Goal: Task Accomplishment & Management: Use online tool/utility

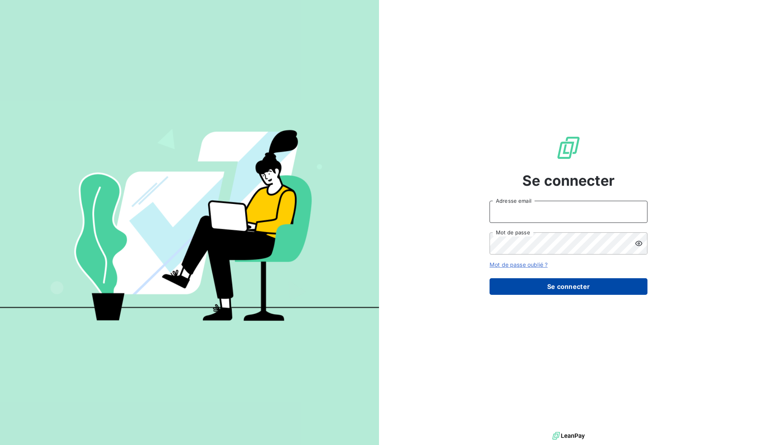
type input "[EMAIL_ADDRESS][DOMAIN_NAME]"
click at [504, 288] on button "Se connecter" at bounding box center [569, 286] width 158 height 17
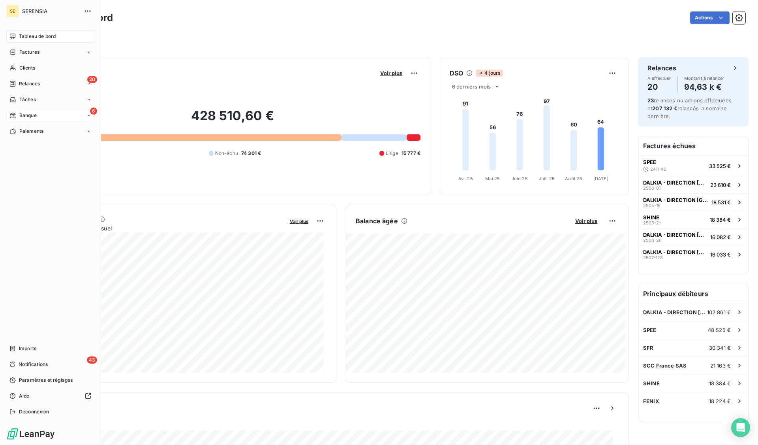
click at [14, 115] on icon at bounding box center [12, 115] width 7 height 6
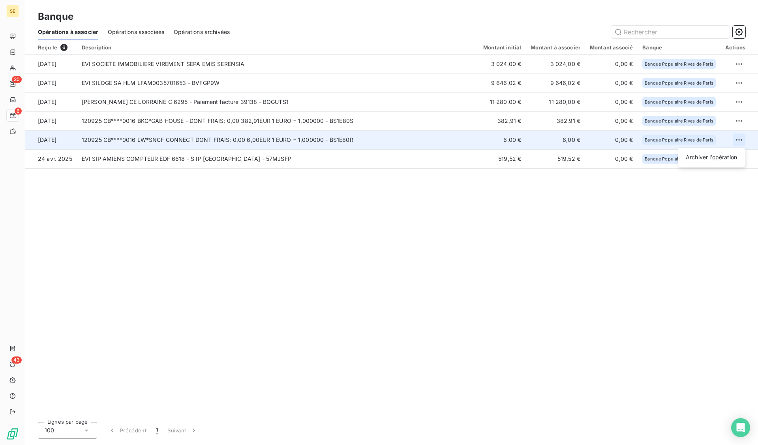
click at [741, 142] on html "SE 20 6 43 Banque Opérations à associer Opérations associées Opérations archivé…" at bounding box center [379, 222] width 758 height 445
click at [732, 158] on div "Archiver l’opération" at bounding box center [711, 157] width 61 height 13
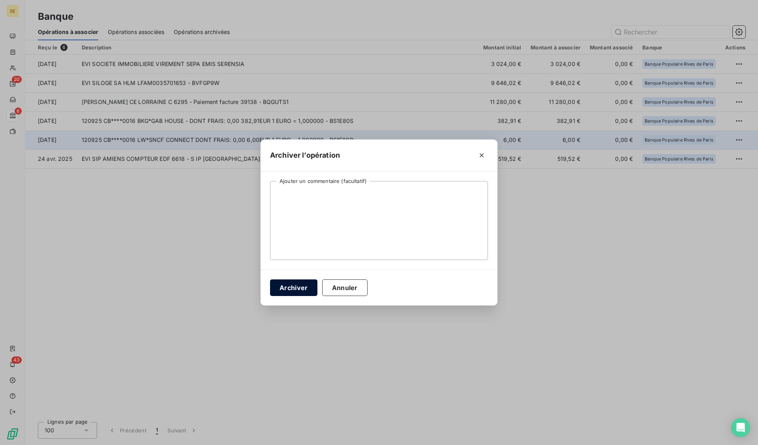
click at [282, 292] on button "Archiver" at bounding box center [293, 287] width 47 height 17
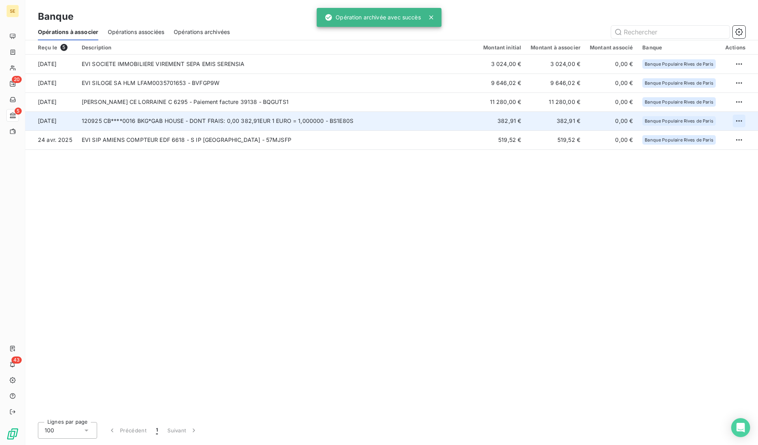
click at [741, 124] on html "SE 20 5 43 Banque Opérations à associer Opérations associées Opérations archivé…" at bounding box center [379, 222] width 758 height 445
click at [696, 134] on div "Archiver l’opération" at bounding box center [711, 138] width 61 height 13
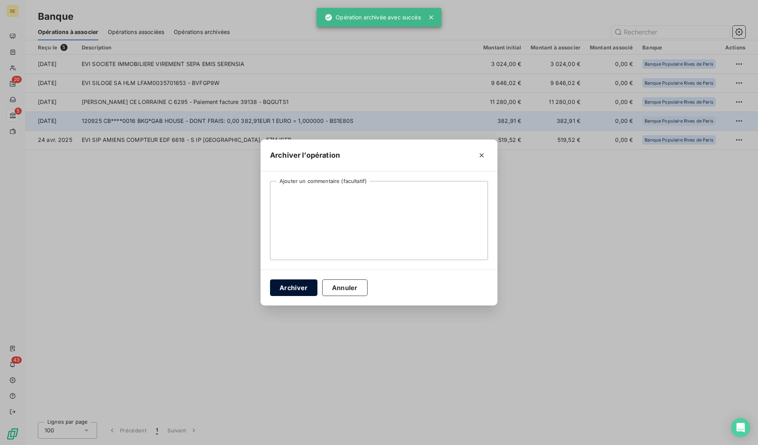
click at [290, 290] on button "Archiver" at bounding box center [293, 287] width 47 height 17
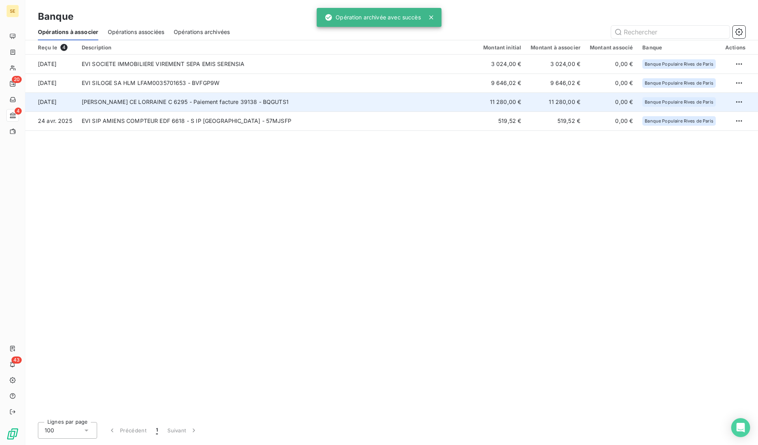
click at [115, 98] on td "[PERSON_NAME] CE LORRAINE C 6295 - Paiement facture 39138 - BQGUTS1" at bounding box center [278, 101] width 402 height 19
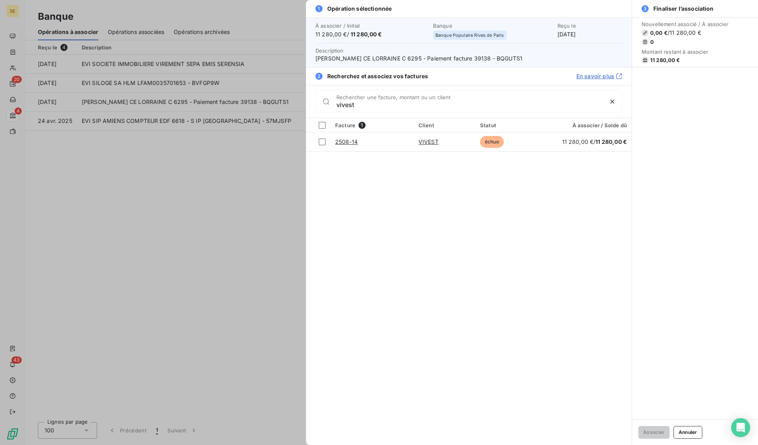
type input "vivest"
click at [322, 140] on div at bounding box center [322, 141] width 7 height 7
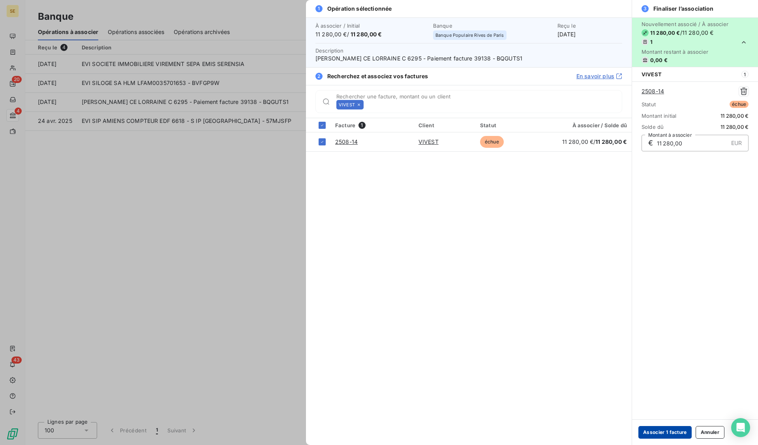
click at [658, 430] on button "Associer 1 facture" at bounding box center [664, 432] width 53 height 13
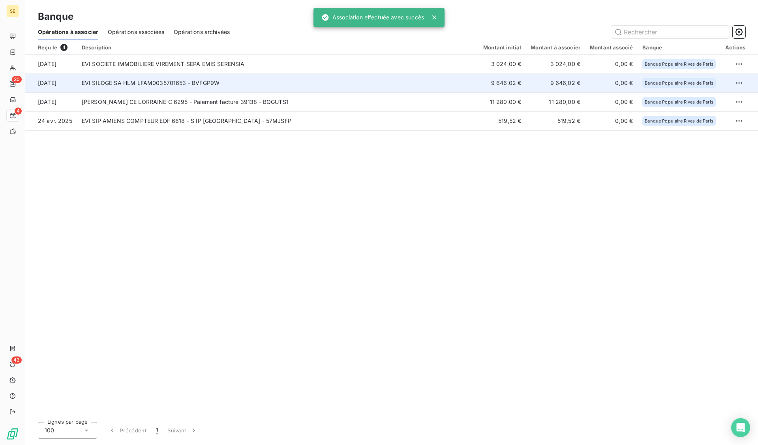
click at [116, 85] on td "EVI SILOGE SA HLM LFAM0035701653 - BVFGP9W" at bounding box center [278, 82] width 402 height 19
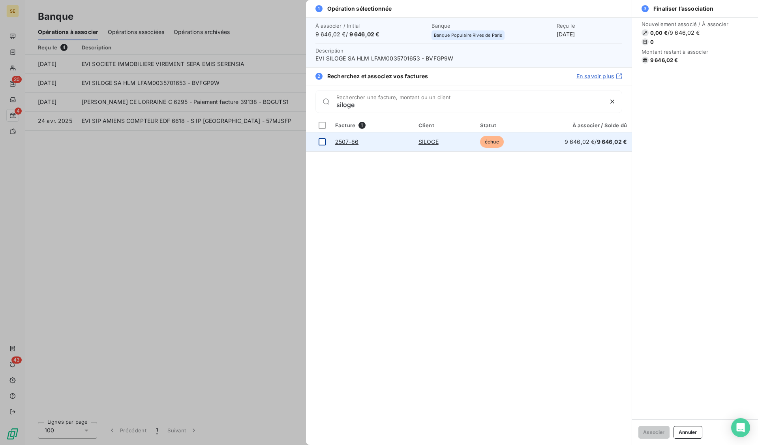
type input "siloge"
click at [321, 140] on div at bounding box center [322, 141] width 7 height 7
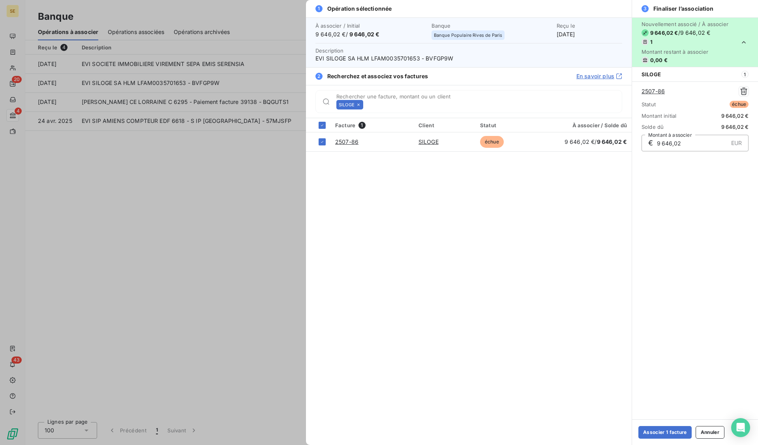
drag, startPoint x: 648, startPoint y: 430, endPoint x: 473, endPoint y: 379, distance: 182.6
click at [648, 430] on button "Associer 1 facture" at bounding box center [664, 432] width 53 height 13
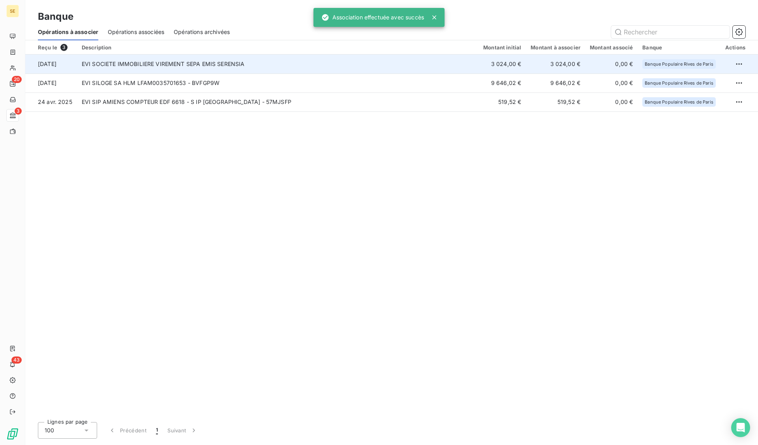
click at [137, 64] on td "EVI SOCIETE IMMOBILIERE VIREMENT SEPA EMIS SERENSIA" at bounding box center [278, 63] width 402 height 19
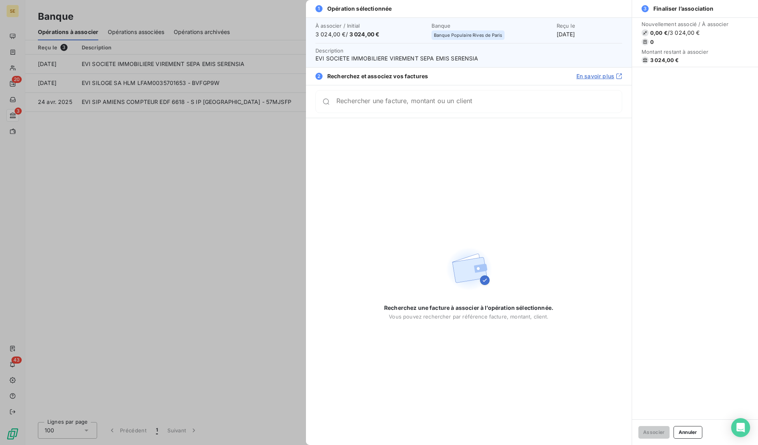
click at [432, 102] on input "Rechercher une facture, montant ou un client" at bounding box center [478, 102] width 285 height 8
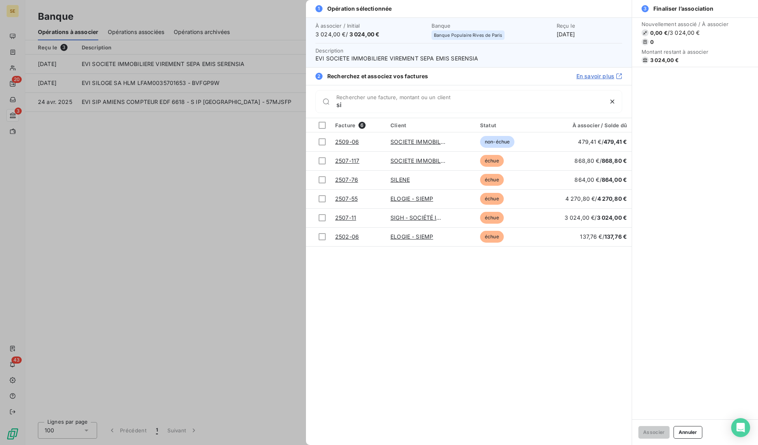
type input "sip"
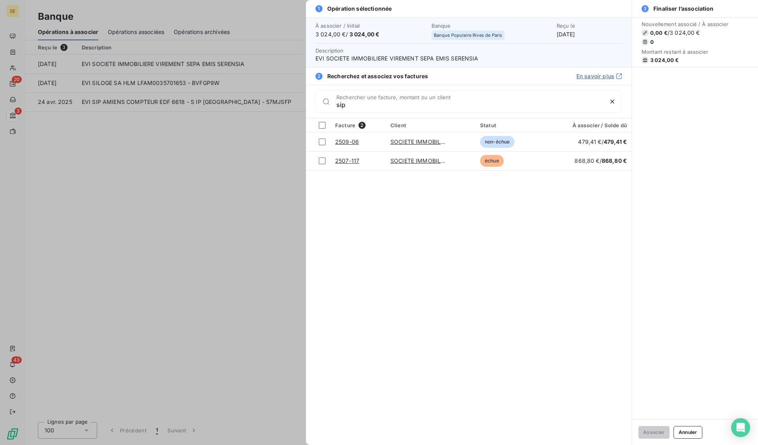
drag, startPoint x: 351, startPoint y: 102, endPoint x: 324, endPoint y: 102, distance: 26.8
click at [324, 102] on div "sip Rechercher une facture, montant ou un client" at bounding box center [468, 101] width 307 height 23
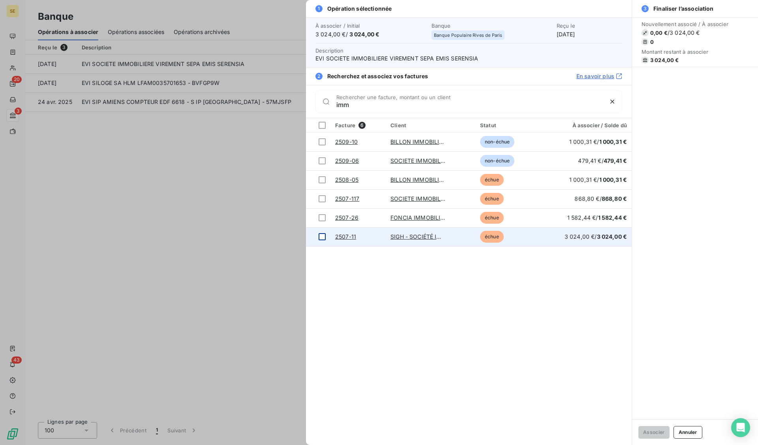
type input "imm"
click at [325, 240] on div at bounding box center [322, 236] width 7 height 7
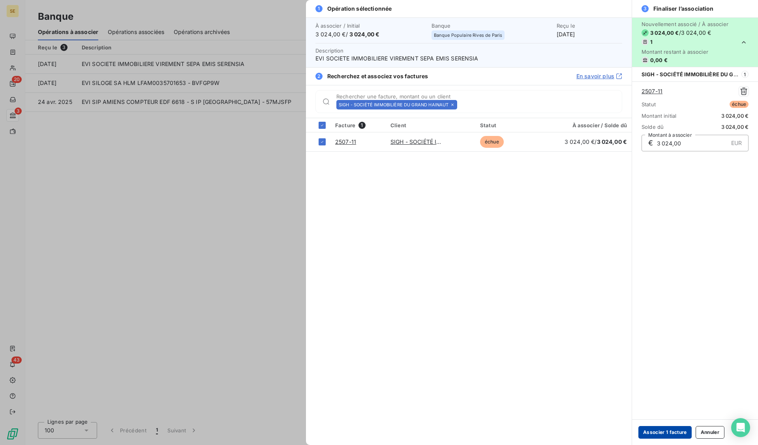
click at [665, 432] on button "Associer 1 facture" at bounding box center [664, 432] width 53 height 13
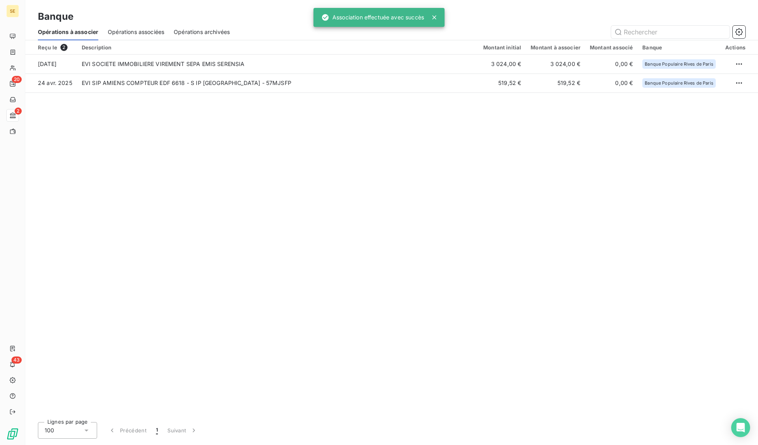
click at [146, 28] on span "Opérations associées" at bounding box center [136, 32] width 56 height 8
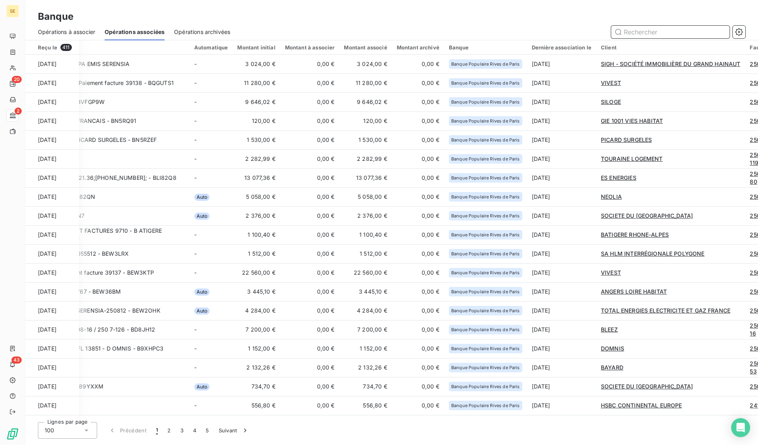
scroll to position [0, 142]
